Goal: Information Seeking & Learning: Check status

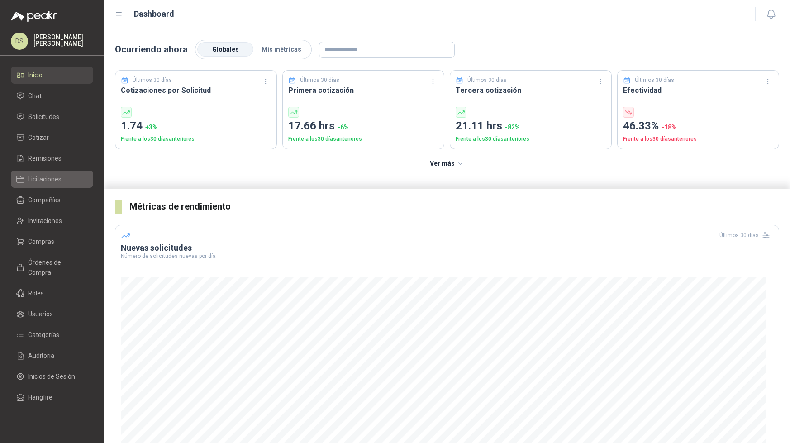
click at [57, 174] on span "Licitaciones" at bounding box center [44, 179] width 33 height 10
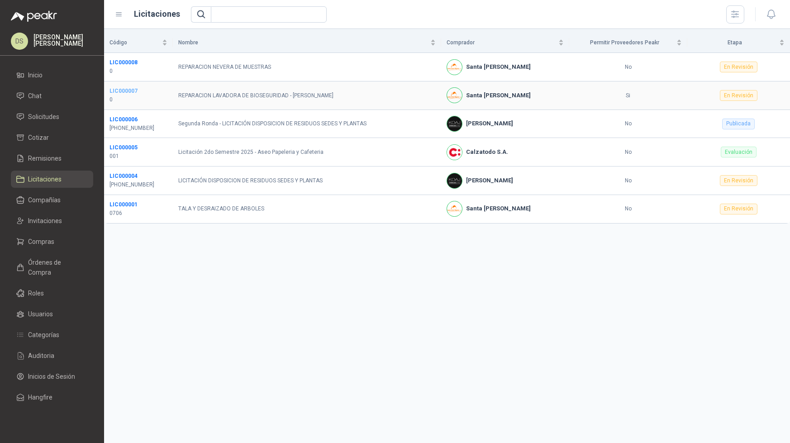
click at [122, 90] on b "LIC000007" at bounding box center [123, 91] width 28 height 6
click at [127, 62] on b "LIC000008" at bounding box center [123, 62] width 28 height 6
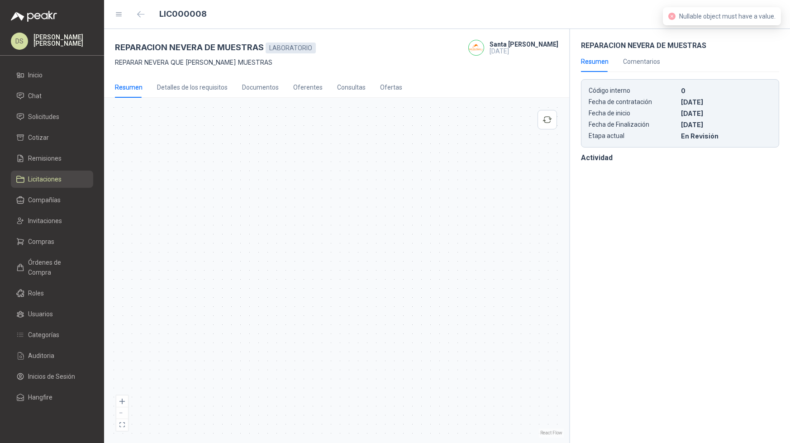
click at [366, 157] on div at bounding box center [336, 270] width 454 height 334
click at [282, 161] on div at bounding box center [336, 270] width 454 height 334
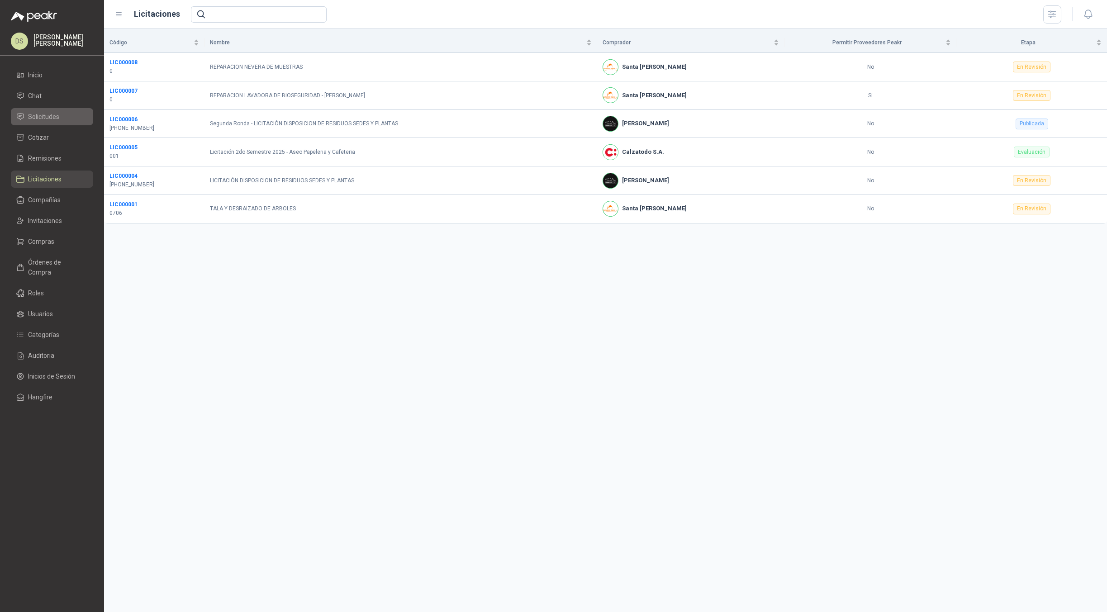
drag, startPoint x: 52, startPoint y: 114, endPoint x: 12, endPoint y: 117, distance: 40.9
click at [52, 114] on span "Solicitudes" at bounding box center [43, 117] width 31 height 10
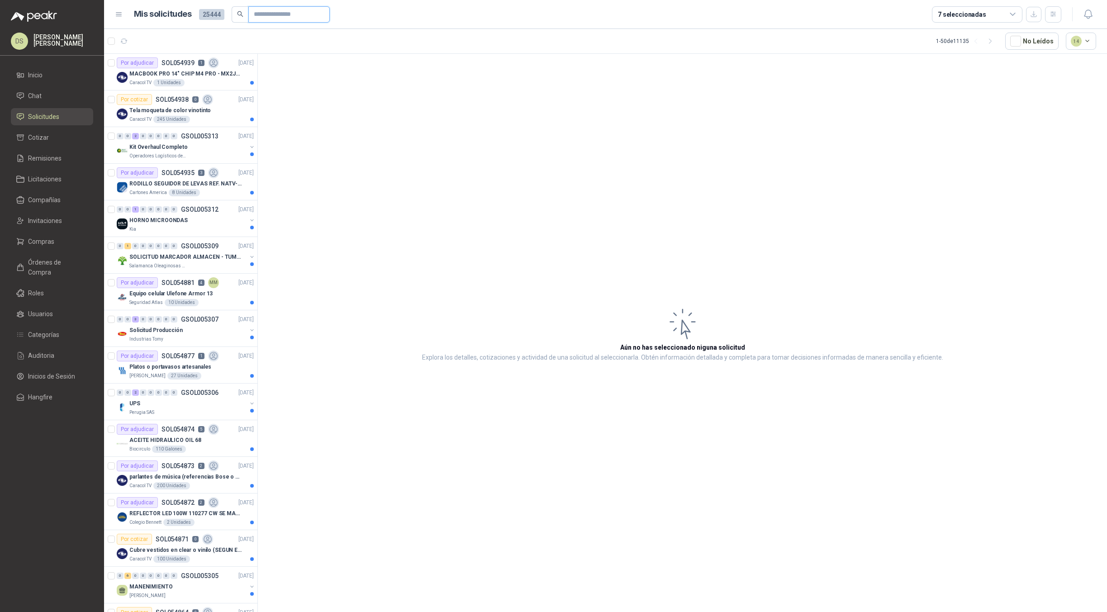
click at [295, 14] on input "text" at bounding box center [285, 14] width 63 height 15
paste input "**********"
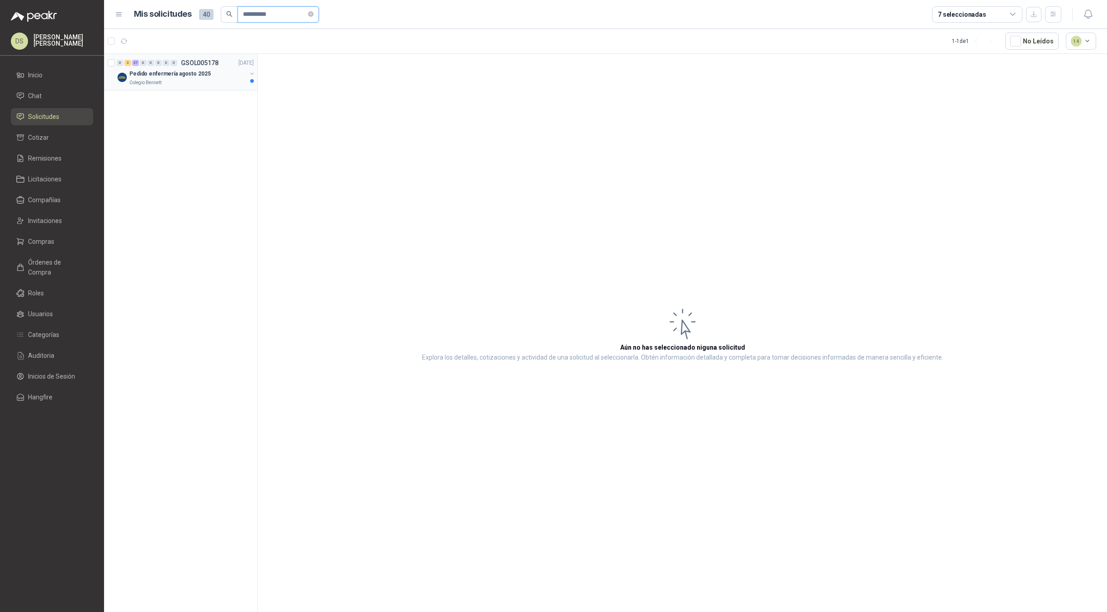
type input "**********"
click at [251, 76] on button "button" at bounding box center [251, 73] width 7 height 7
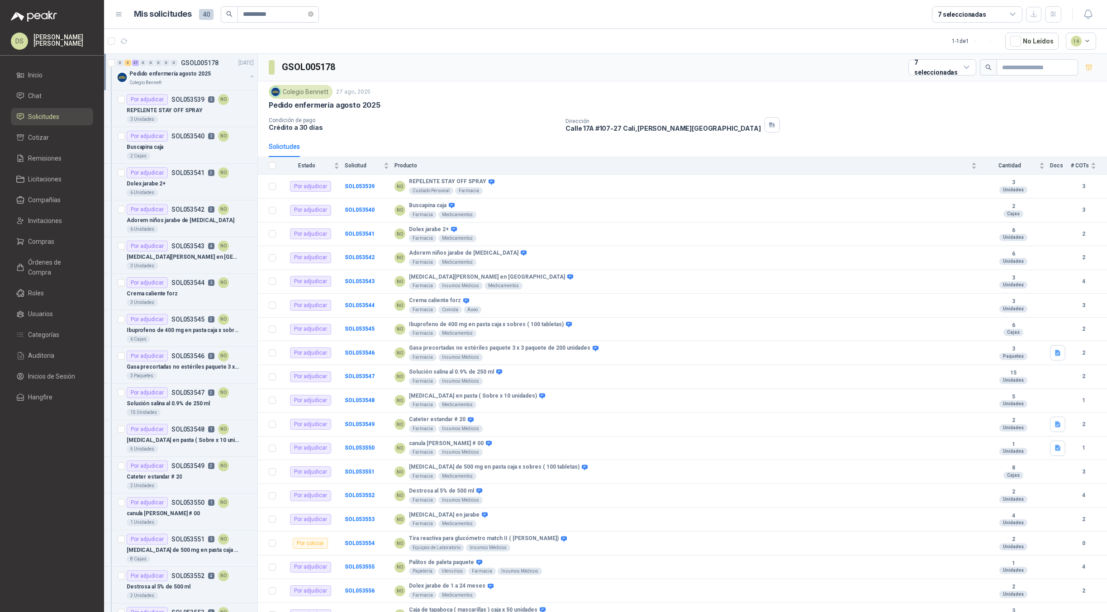
click at [624, 40] on article "1 - 1 de 1 No Leídos 14" at bounding box center [605, 41] width 1003 height 24
click at [357, 187] on b "SOL053539" at bounding box center [360, 186] width 30 height 6
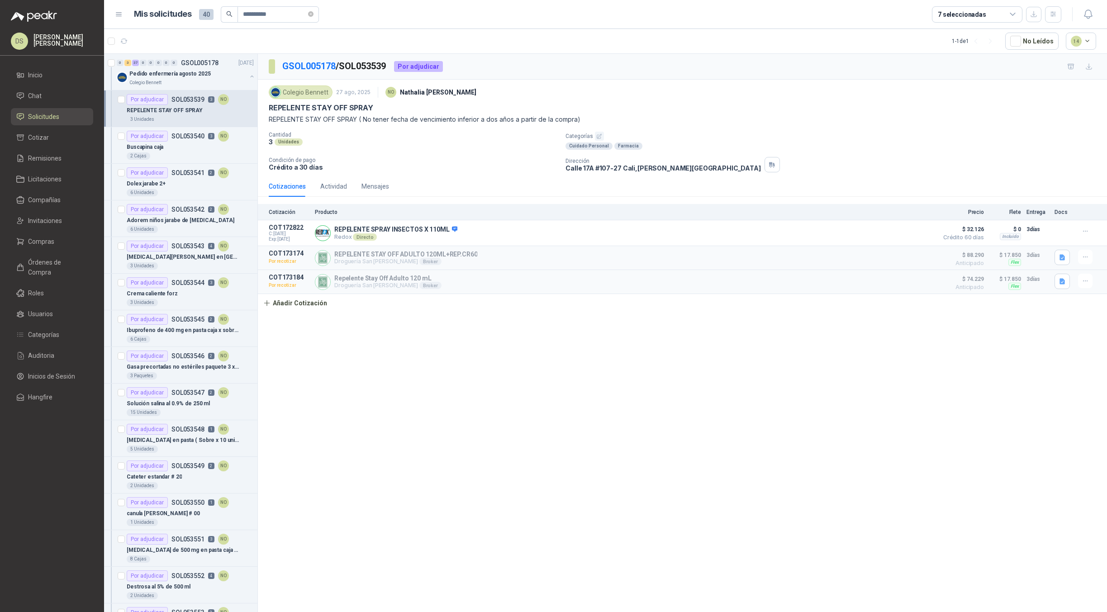
click at [484, 165] on p "Crédito a 30 días" at bounding box center [413, 167] width 289 height 8
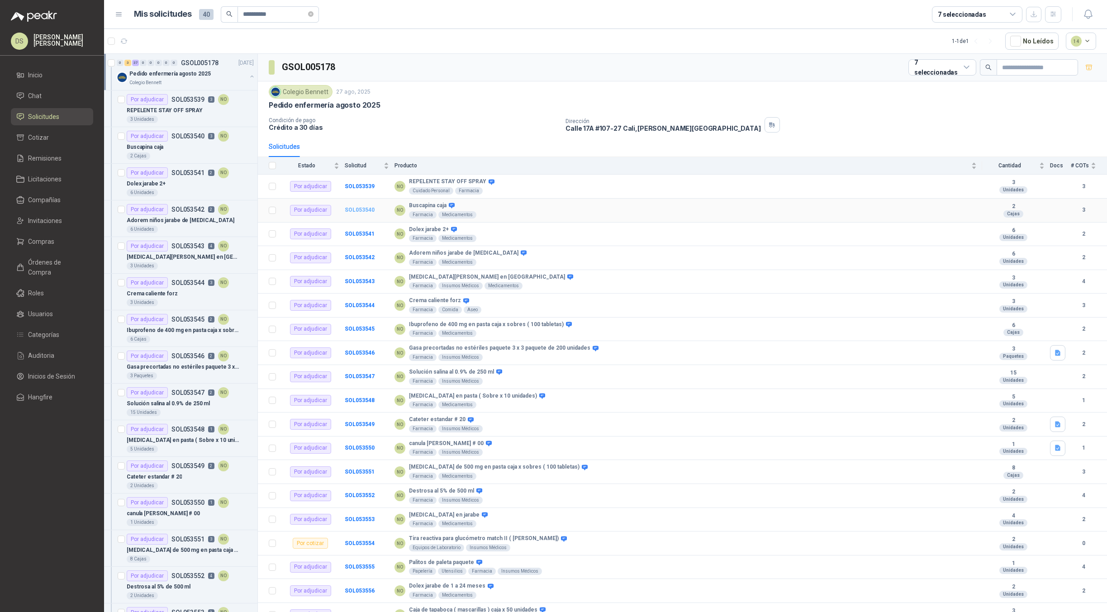
click at [362, 208] on b "SOL053540" at bounding box center [360, 210] width 30 height 6
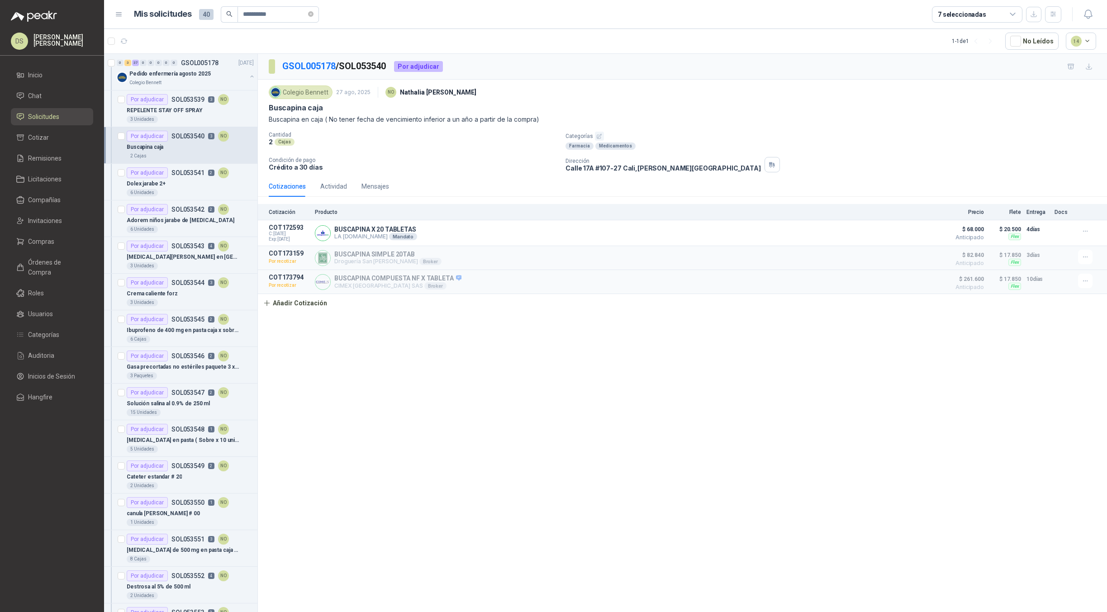
click at [514, 316] on div "GSOL005178 / SOL053540 Por adjudicar Colegio Bennett 27 ago, 2025 NO Nathalia O…" at bounding box center [682, 334] width 849 height 561
click at [443, 316] on div "GSOL005178 / SOL053540 Por adjudicar Colegio Bennett 27 ago, 2025 NO Nathalia O…" at bounding box center [682, 334] width 849 height 561
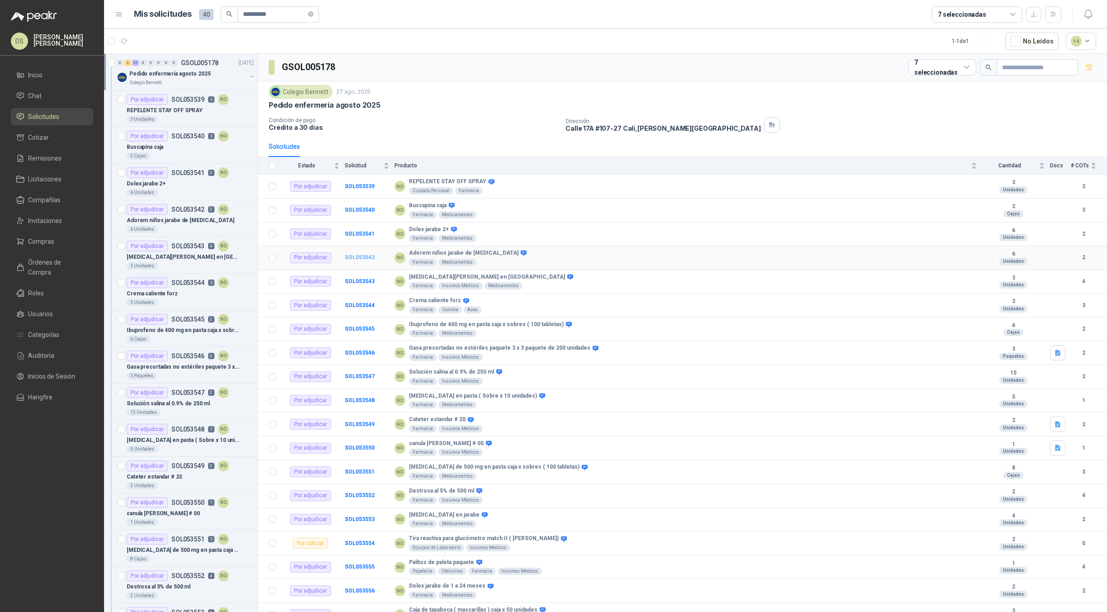
click at [354, 255] on b "SOL053542" at bounding box center [360, 257] width 30 height 6
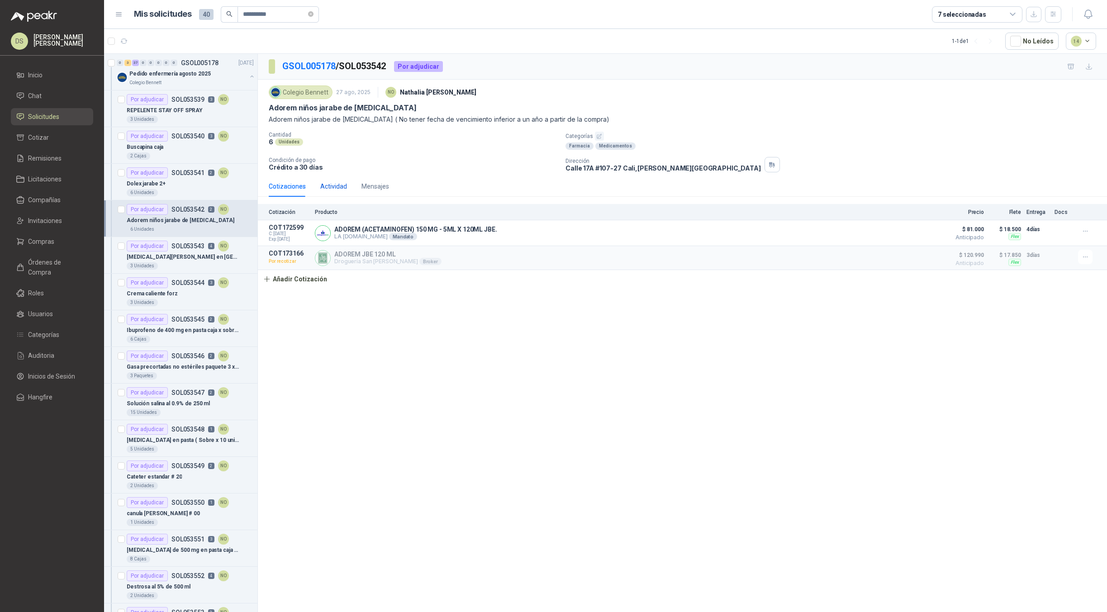
click at [336, 185] on div "Actividad" at bounding box center [333, 186] width 27 height 10
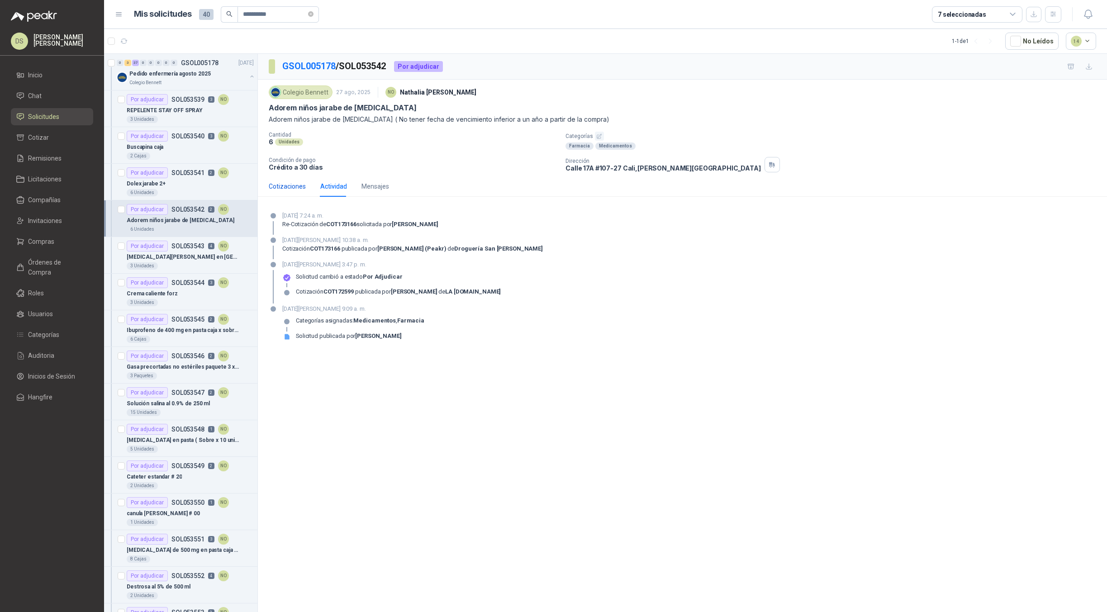
click at [276, 188] on div "Cotizaciones" at bounding box center [287, 186] width 37 height 10
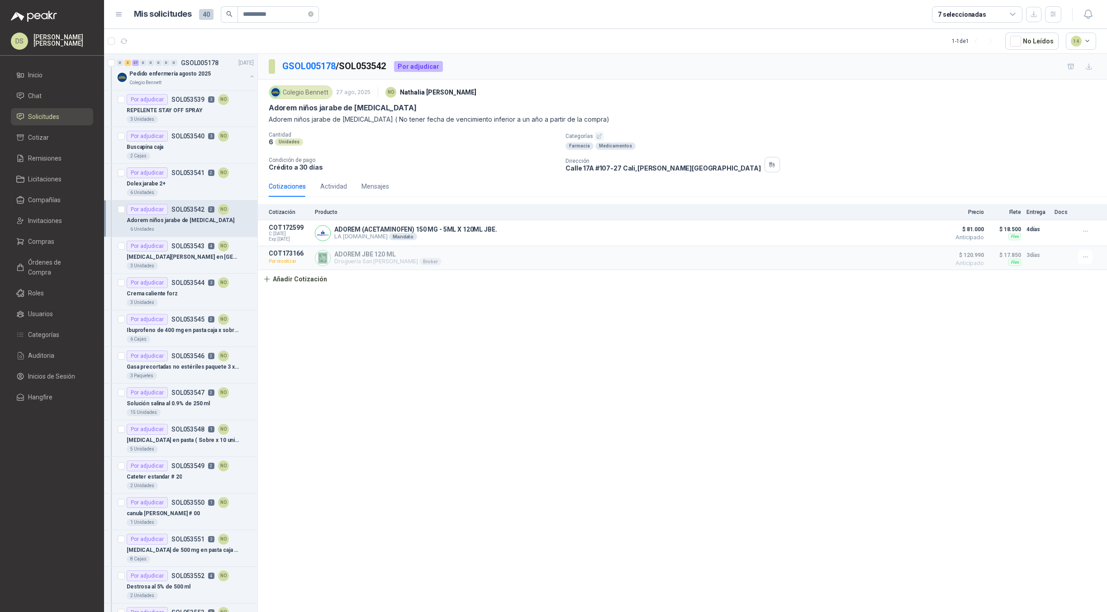
click at [521, 335] on div "GSOL005178 / SOL053542 Por adjudicar Colegio Bennett 27 ago, 2025 NO Nathalia O…" at bounding box center [682, 334] width 849 height 561
drag, startPoint x: 827, startPoint y: 133, endPoint x: 814, endPoint y: 126, distance: 15.2
click at [789, 133] on p "Categorías" at bounding box center [834, 136] width 538 height 9
click at [201, 255] on div "Sulfadiazina de plata en crema" at bounding box center [190, 256] width 127 height 11
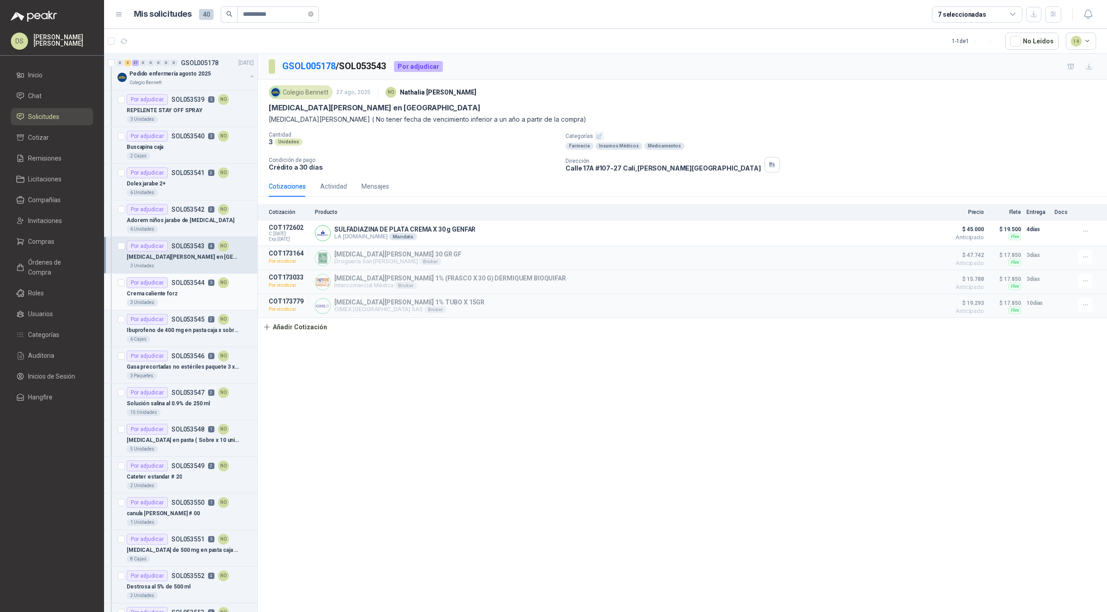
click at [194, 277] on div "Por adjudicar SOL053544 3 NO" at bounding box center [178, 282] width 102 height 11
